Goal: Information Seeking & Learning: Learn about a topic

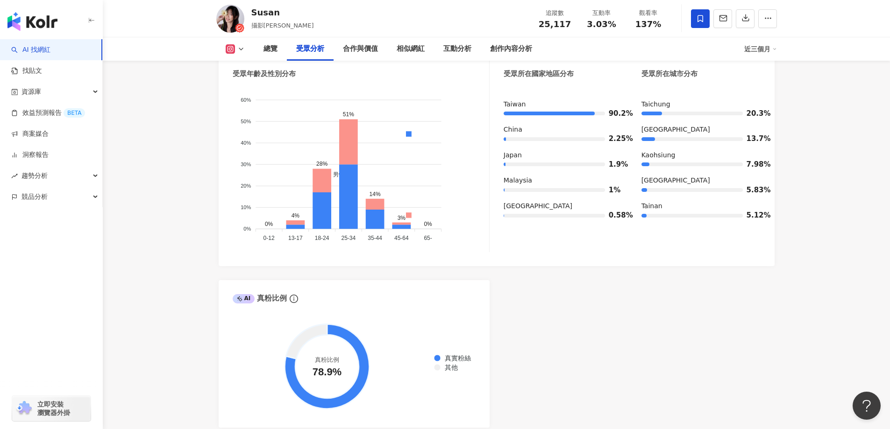
scroll to position [888, 0]
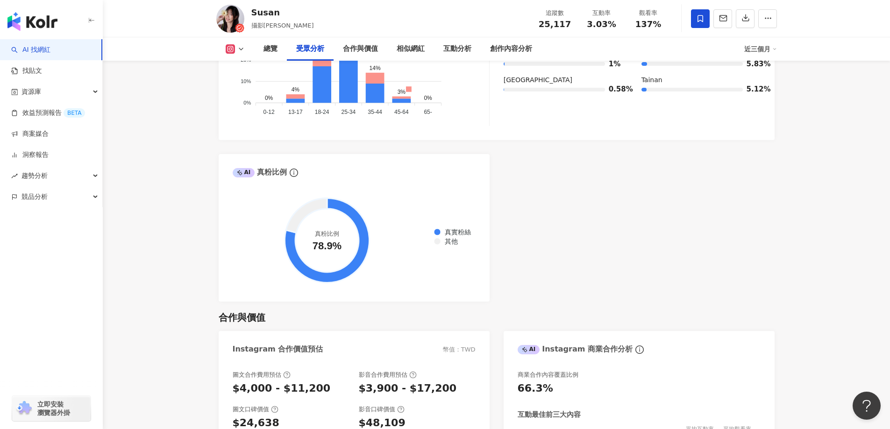
scroll to position [1074, 0]
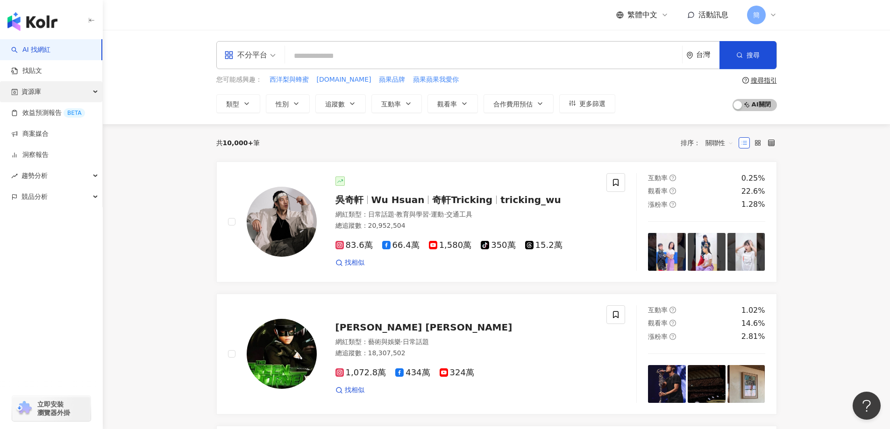
click at [36, 91] on span "資源庫" at bounding box center [31, 91] width 20 height 21
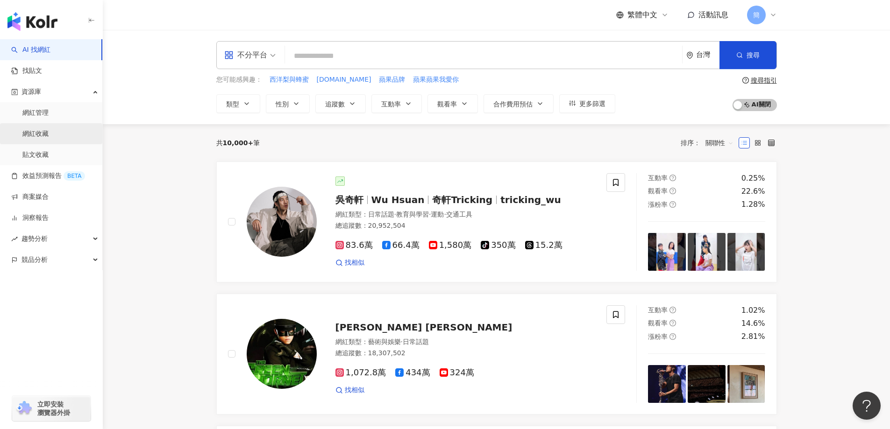
click at [41, 132] on link "網紅收藏" at bounding box center [35, 133] width 26 height 9
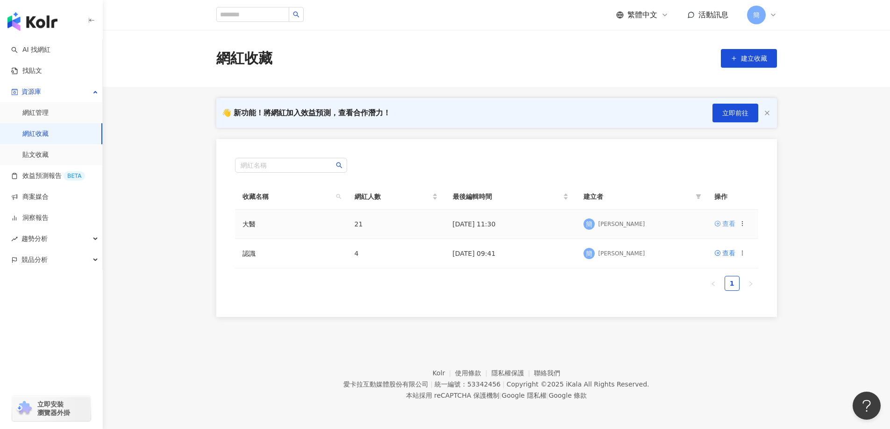
click at [724, 225] on div "查看" at bounding box center [728, 224] width 13 height 10
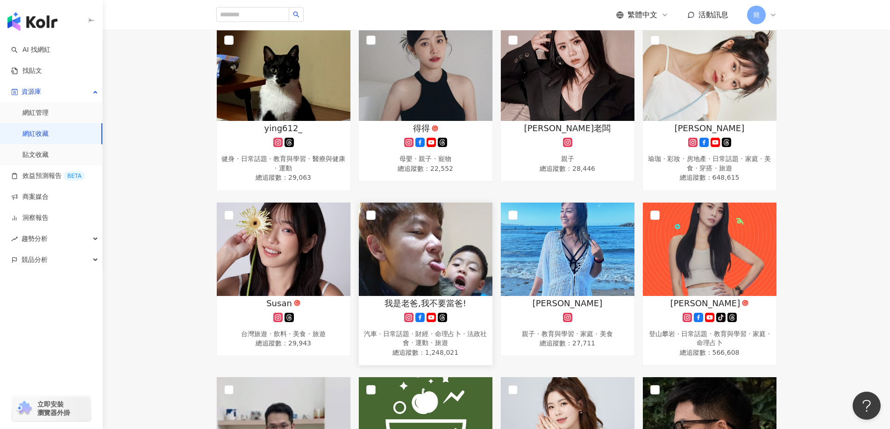
scroll to position [514, 0]
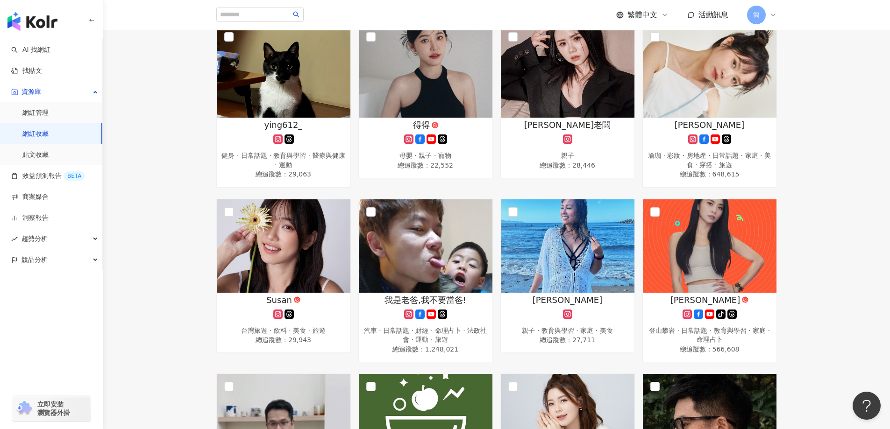
click at [835, 158] on div "蘋果vs西打 自行車 · 親子 · 教育與學習 · 家庭 · 旅遊 總追蹤數 ： 722,119 T Y 教育與學習 · 家庭 · 美食 總追蹤數 ： 170…" at bounding box center [496, 193] width 787 height 1020
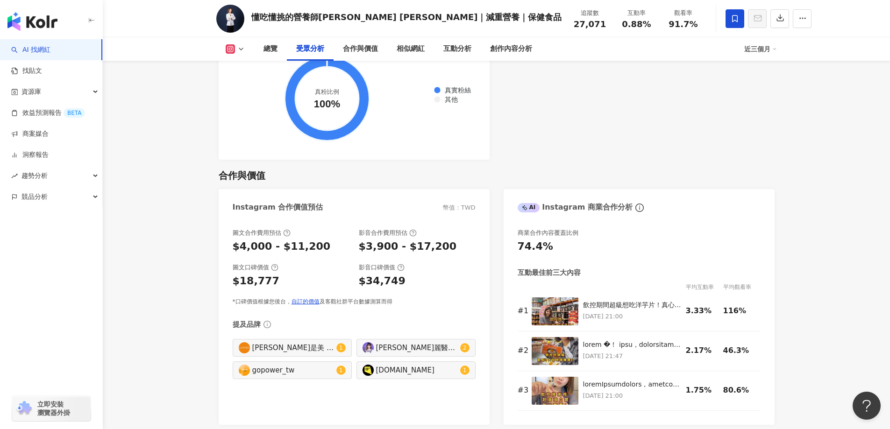
scroll to position [934, 0]
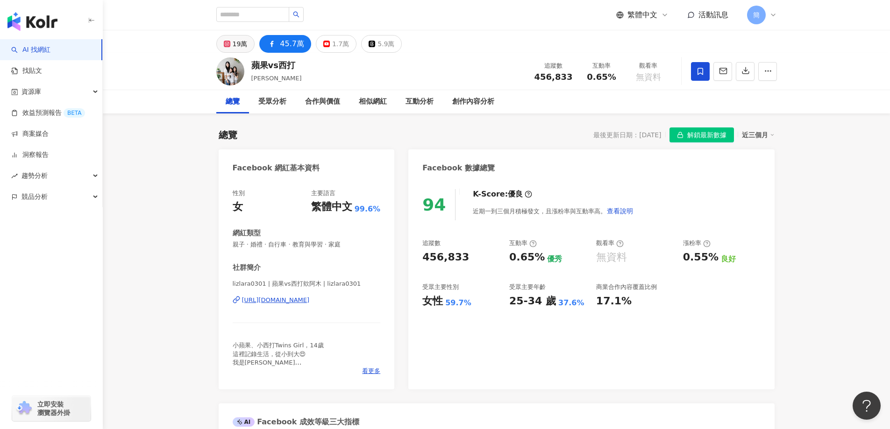
click at [233, 45] on div "19萬" at bounding box center [240, 43] width 15 height 13
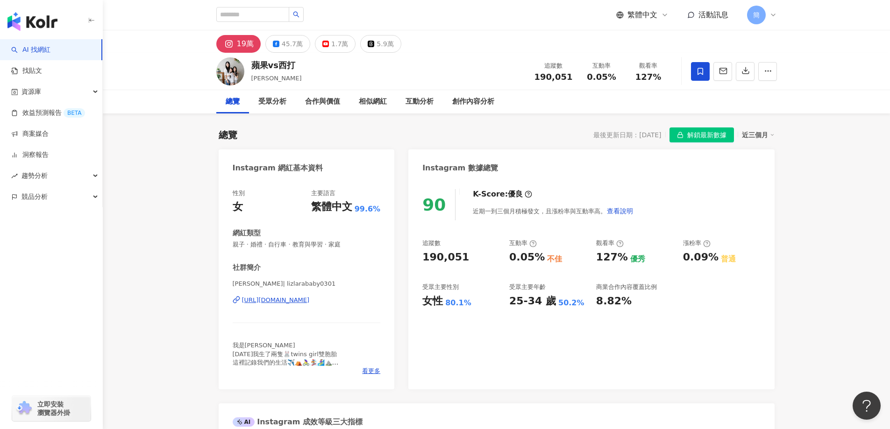
click at [303, 301] on div "[URL][DOMAIN_NAME]" at bounding box center [276, 300] width 68 height 8
